Goal: Check status: Check status

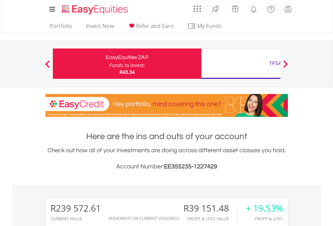
scroll to position [65, 106]
click at [109, 64] on div "Funds to invest:" at bounding box center [127, 65] width 36 height 7
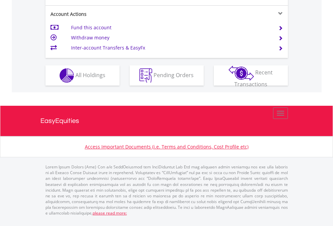
scroll to position [659, 0]
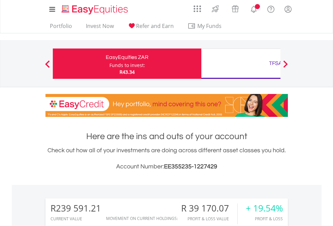
scroll to position [65, 106]
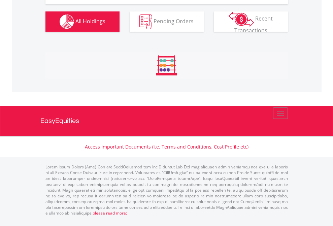
scroll to position [803, 0]
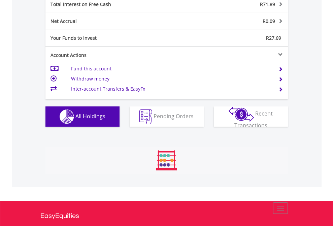
scroll to position [65, 106]
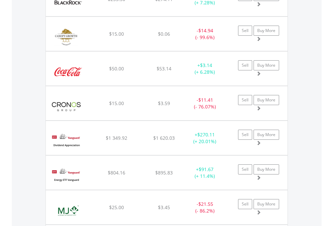
scroll to position [65, 106]
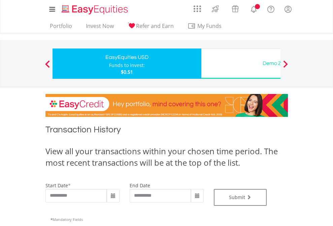
type input "**********"
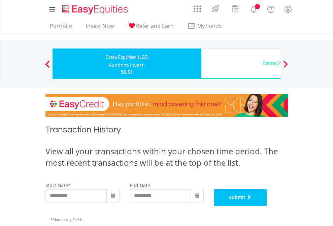
click at [267, 206] on button "Submit" at bounding box center [240, 197] width 53 height 17
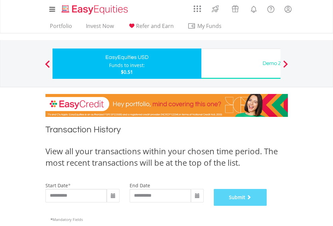
scroll to position [273, 0]
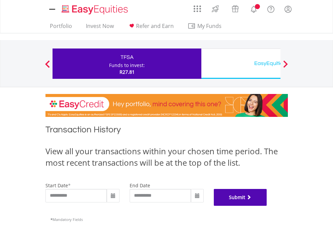
click at [267, 206] on button "Submit" at bounding box center [240, 197] width 53 height 17
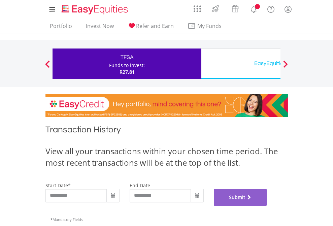
scroll to position [273, 0]
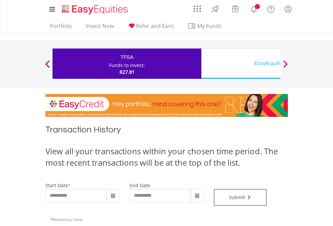
click at [241, 64] on div "EasyEquities USD" at bounding box center [275, 63] width 140 height 9
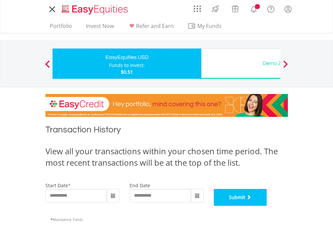
click at [267, 206] on button "Submit" at bounding box center [240, 197] width 53 height 17
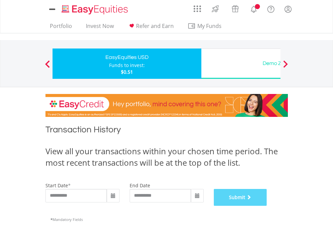
scroll to position [273, 0]
